Goal: Check status

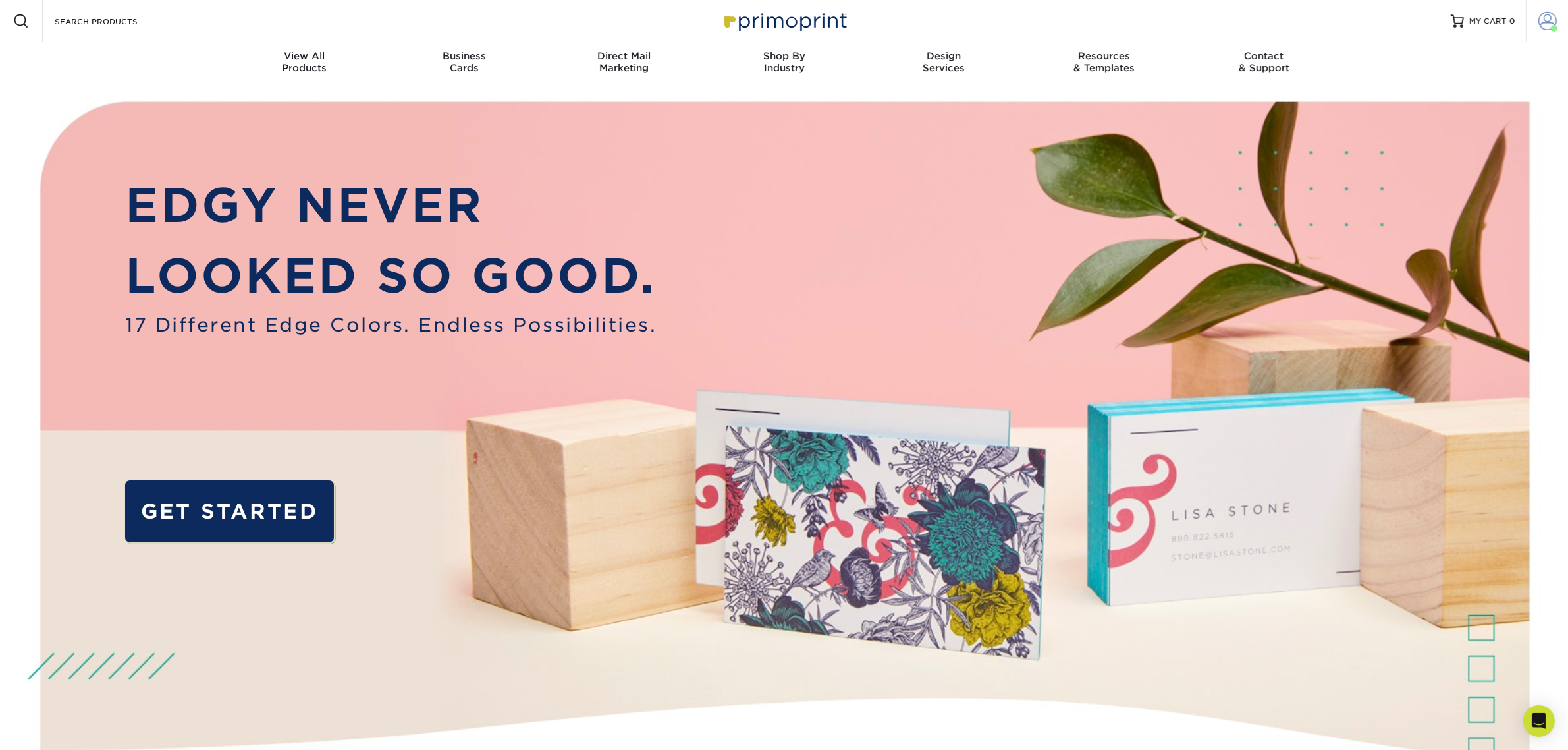
click at [1546, 21] on span at bounding box center [1547, 21] width 18 height 18
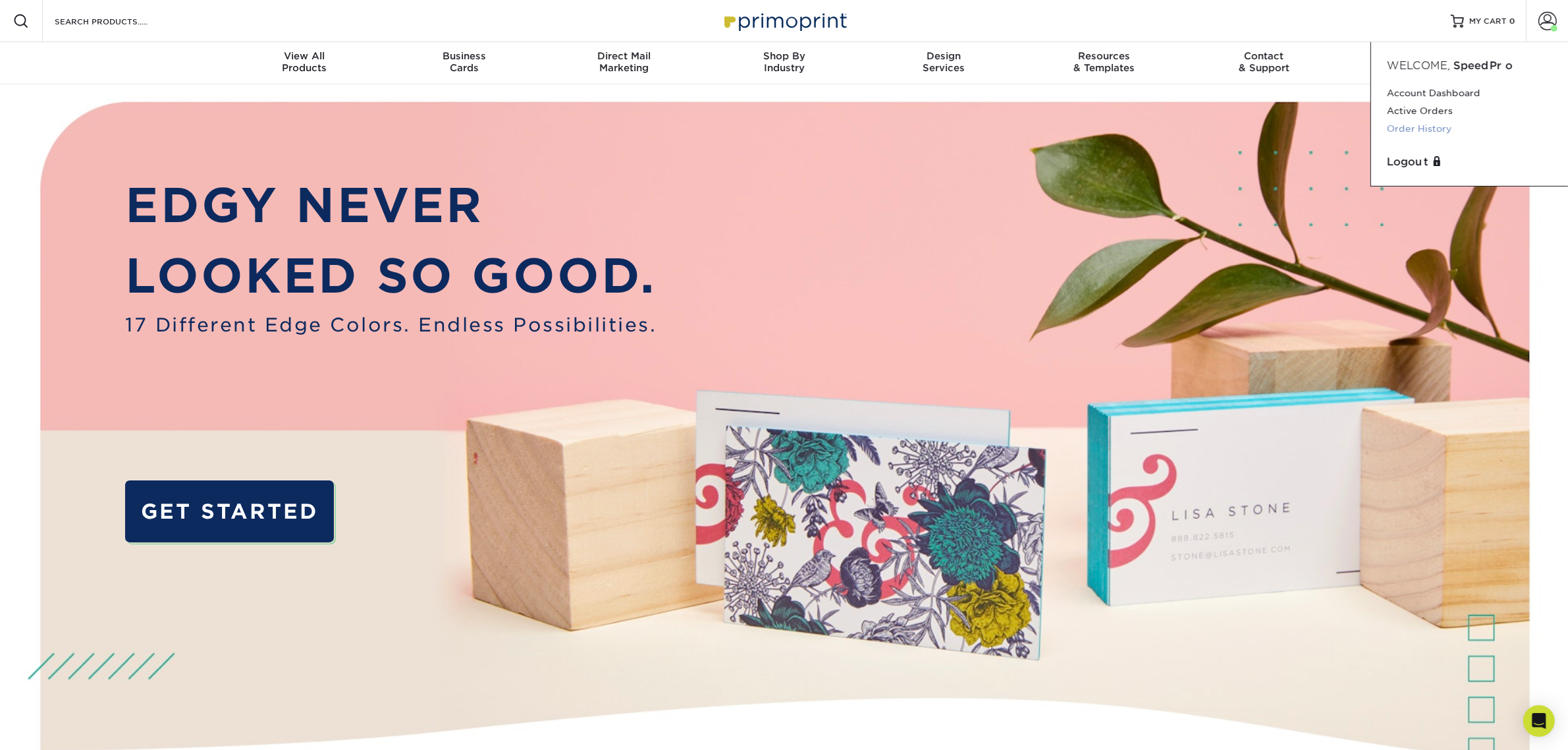
click at [1463, 127] on link "Order History" at bounding box center [1469, 129] width 165 height 18
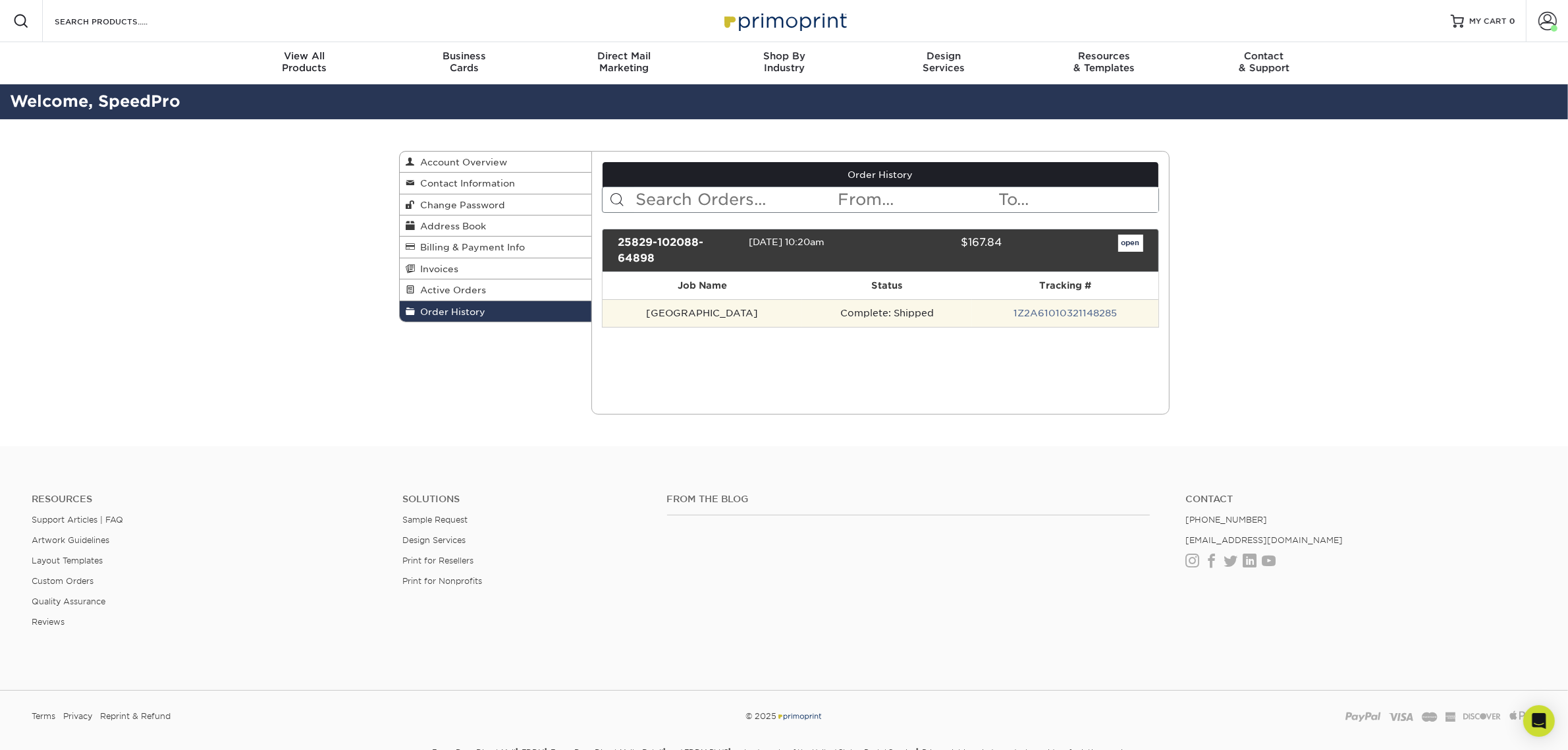
click at [1069, 307] on td "1Z2A61010321148285" at bounding box center [1065, 313] width 186 height 28
click at [1065, 311] on link "1Z2A61010321148285" at bounding box center [1066, 313] width 103 height 11
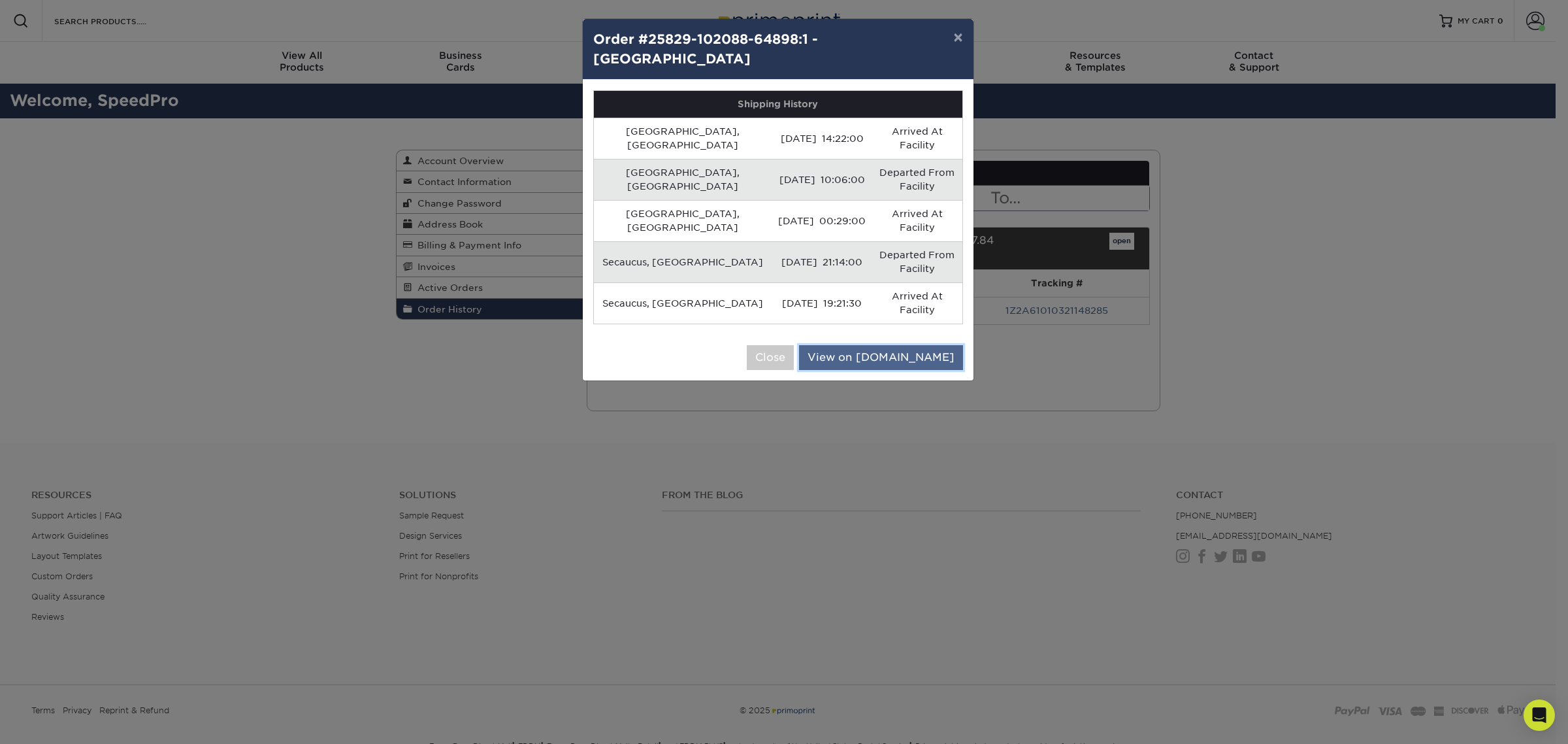
click at [916, 346] on link "View on [DOMAIN_NAME]" at bounding box center [881, 358] width 164 height 24
